Goal: Task Accomplishment & Management: Manage account settings

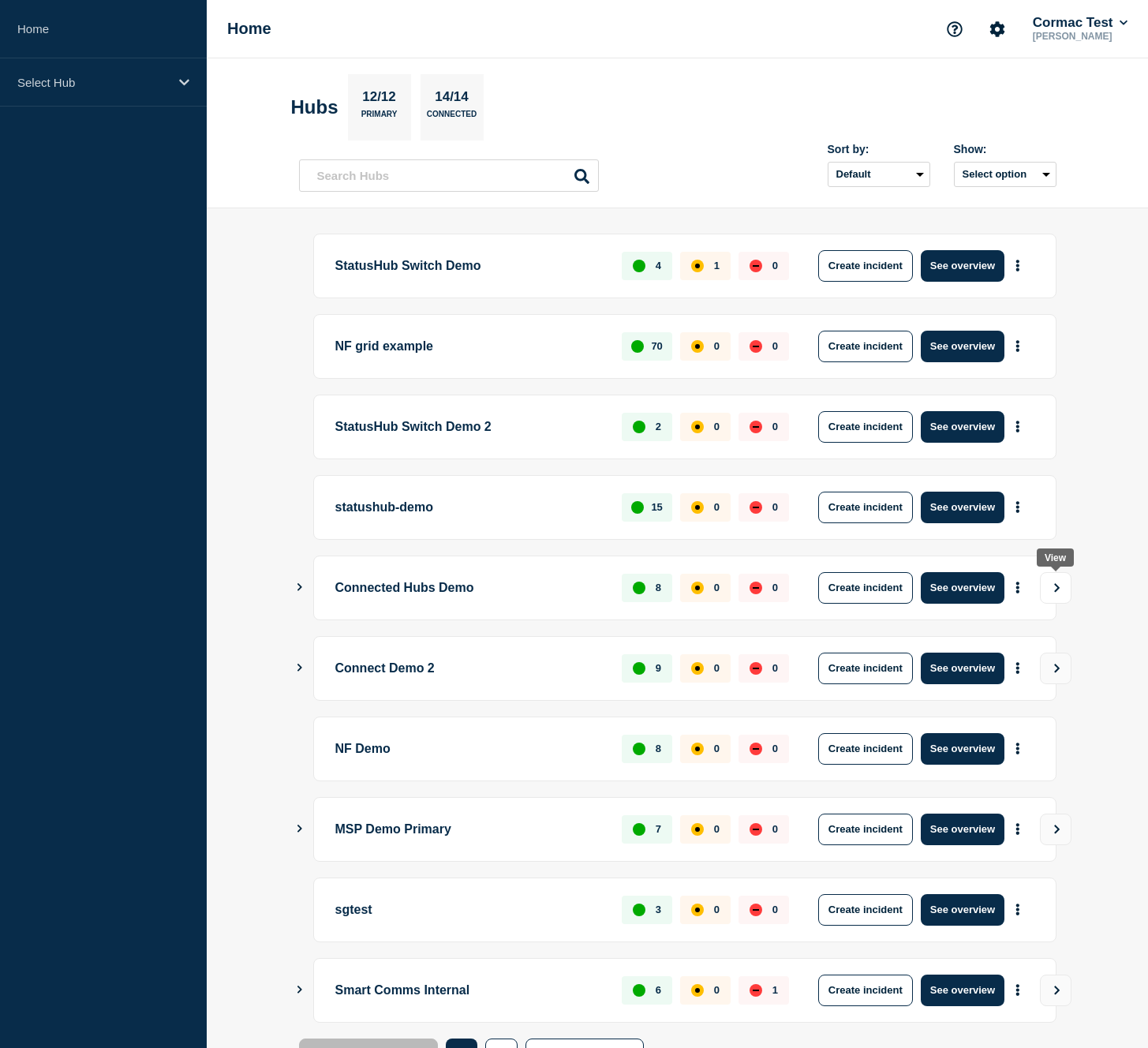
click at [1061, 584] on icon "View" at bounding box center [1057, 587] width 10 height 9
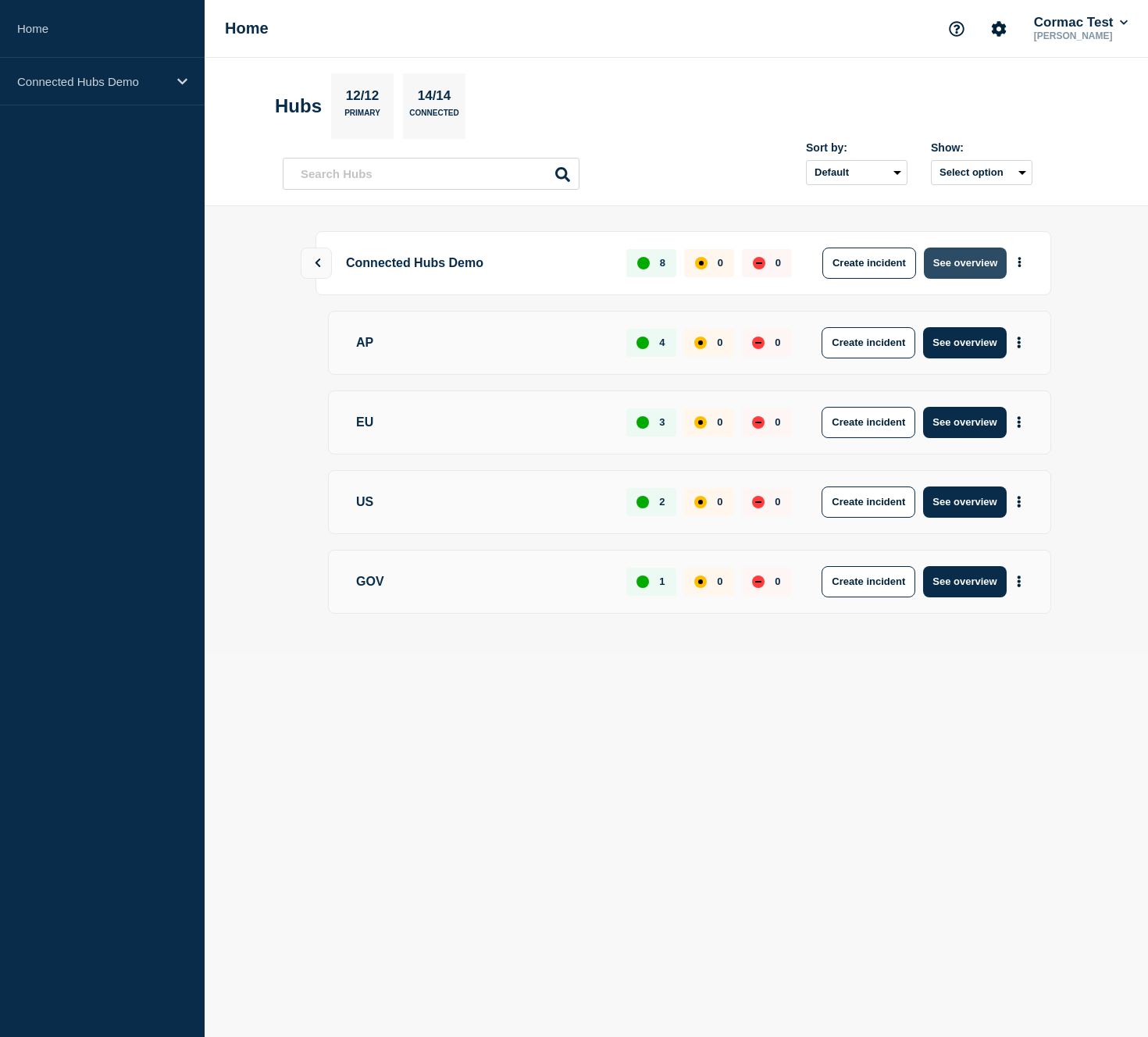
click at [977, 266] on button "See overview" at bounding box center [965, 263] width 82 height 32
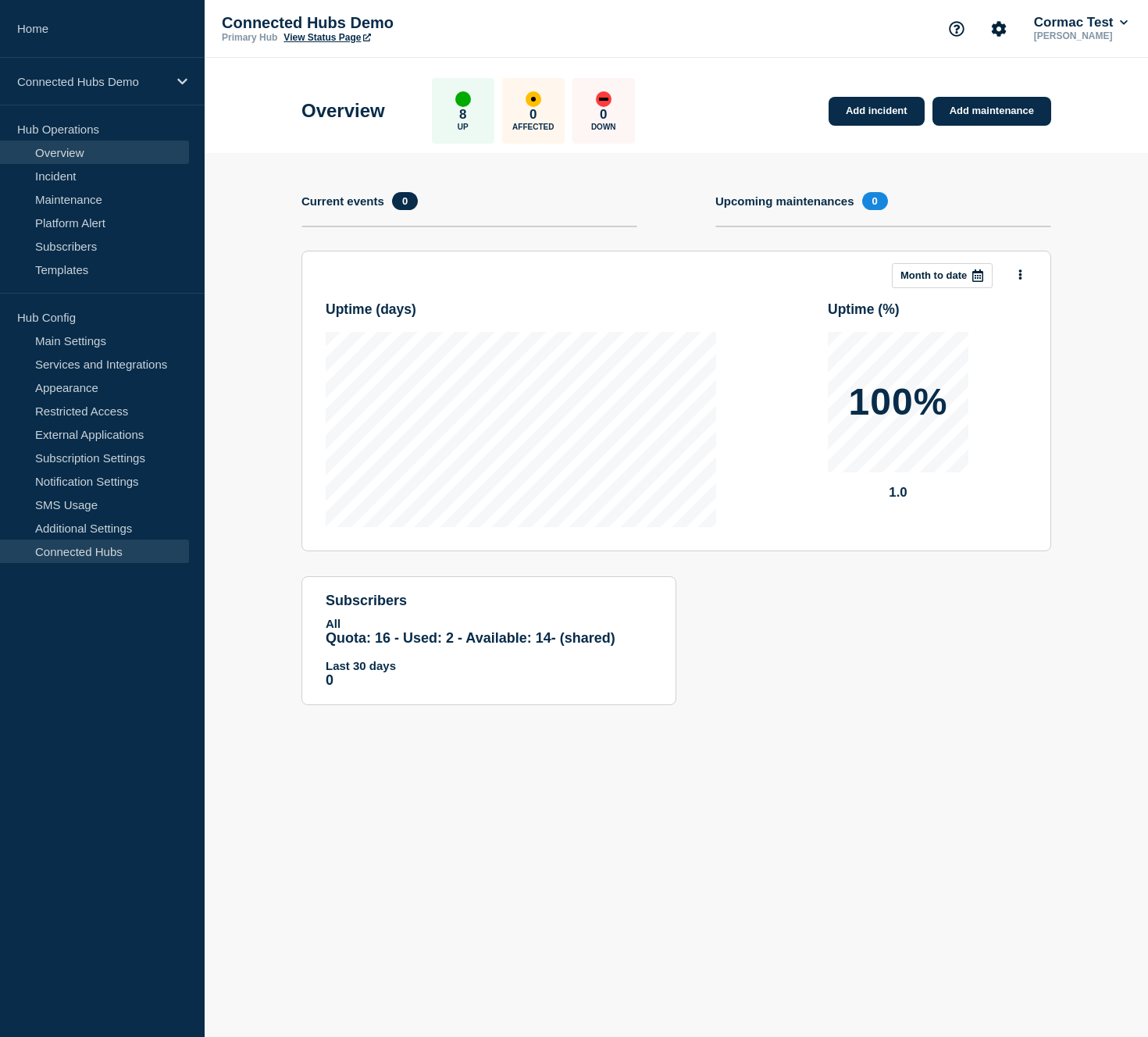
click at [117, 556] on link "Connected Hubs" at bounding box center [94, 551] width 189 height 23
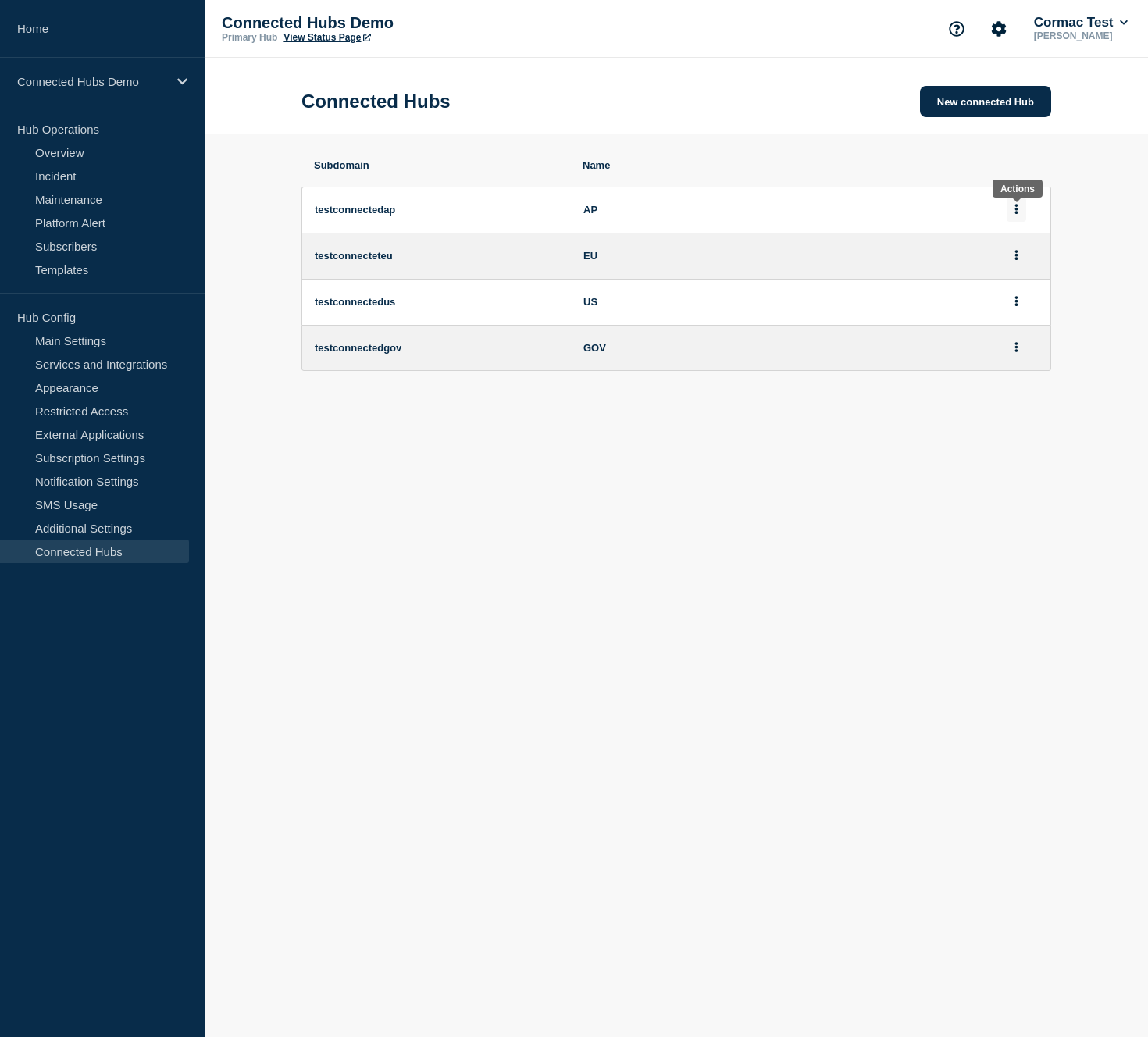
click at [1019, 211] on button at bounding box center [1016, 209] width 19 height 24
click at [1062, 210] on section "Subdomain Name testconnectedap AP testconnecteteu EU testconnectedus US testcon…" at bounding box center [677, 283] width 944 height 298
